Goal: Information Seeking & Learning: Compare options

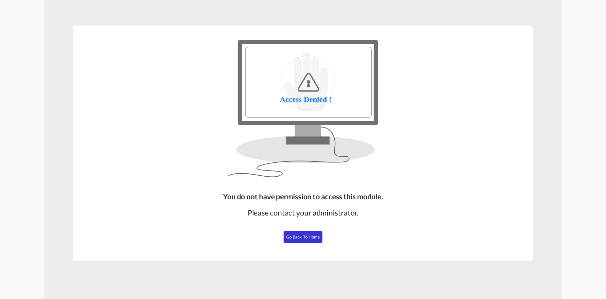
click at [314, 235] on span "Go Back to Home" at bounding box center [303, 236] width 34 height 5
